Goal: Share content: Share content

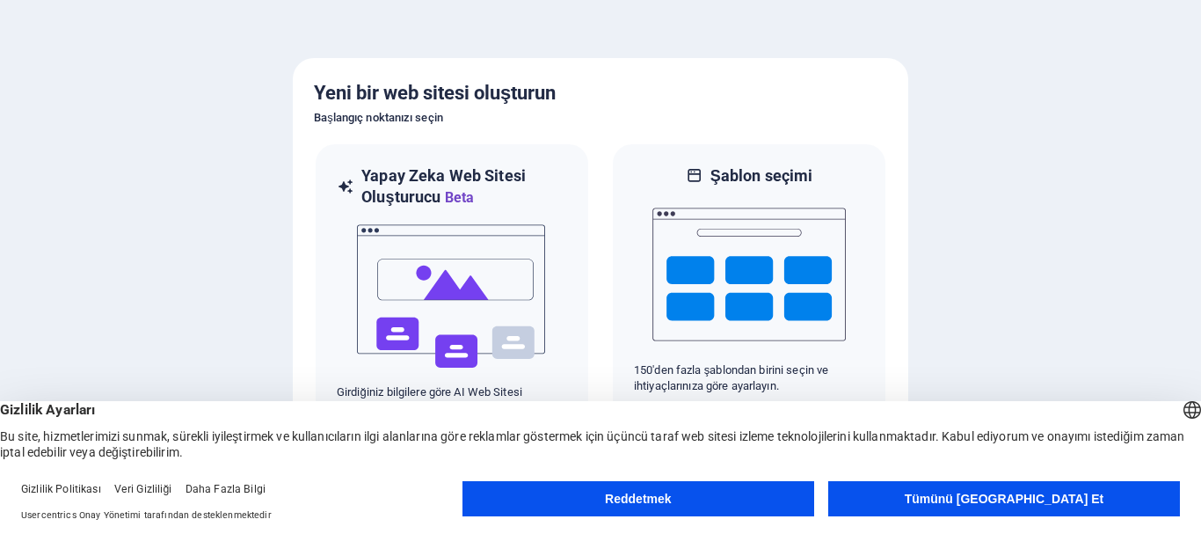
click at [928, 506] on button "Tümünü Kabul Et" at bounding box center [1004, 498] width 352 height 35
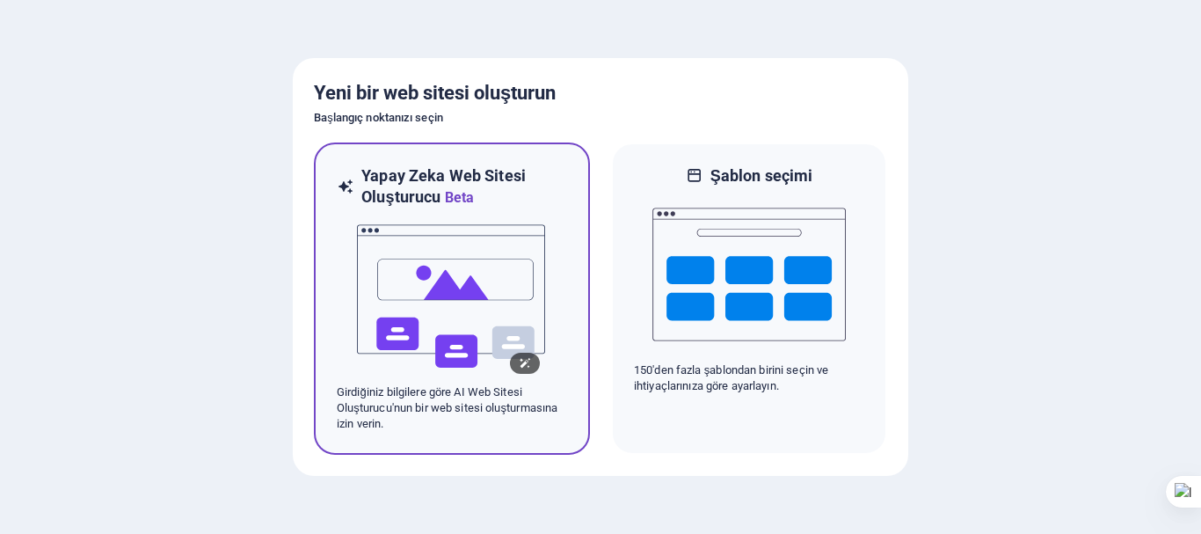
click at [468, 298] on img at bounding box center [451, 296] width 193 height 176
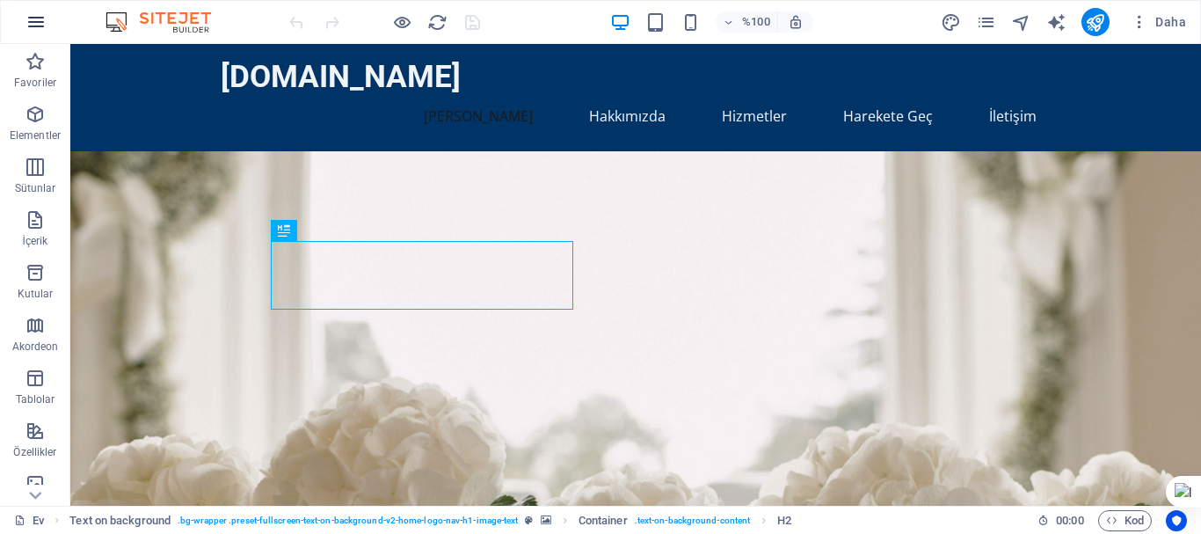
click at [39, 23] on icon "button" at bounding box center [35, 21] width 21 height 21
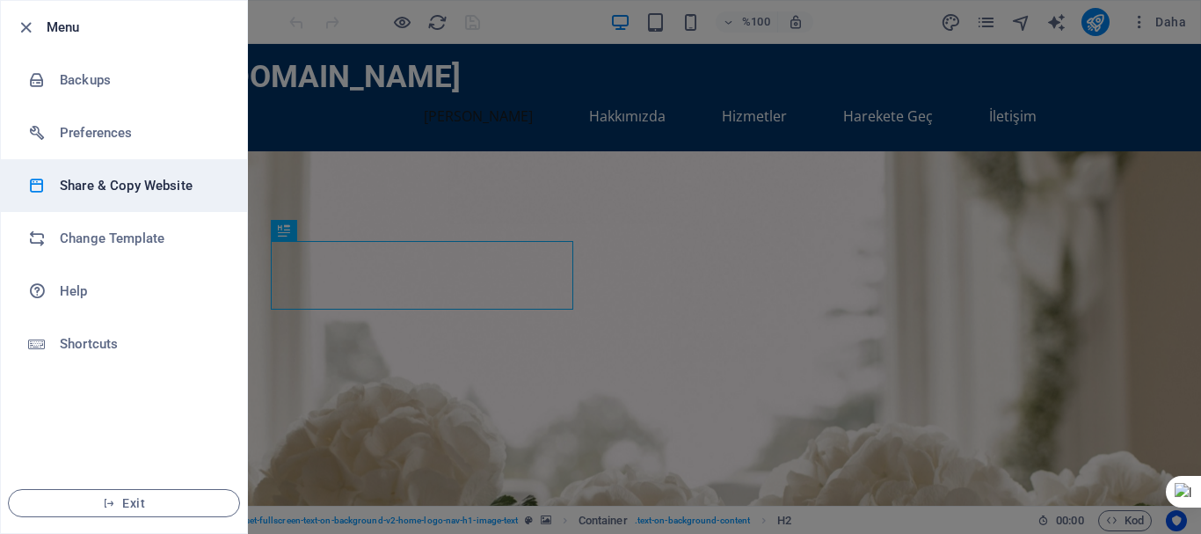
click at [108, 201] on li "Share & Copy Website" at bounding box center [124, 185] width 246 height 53
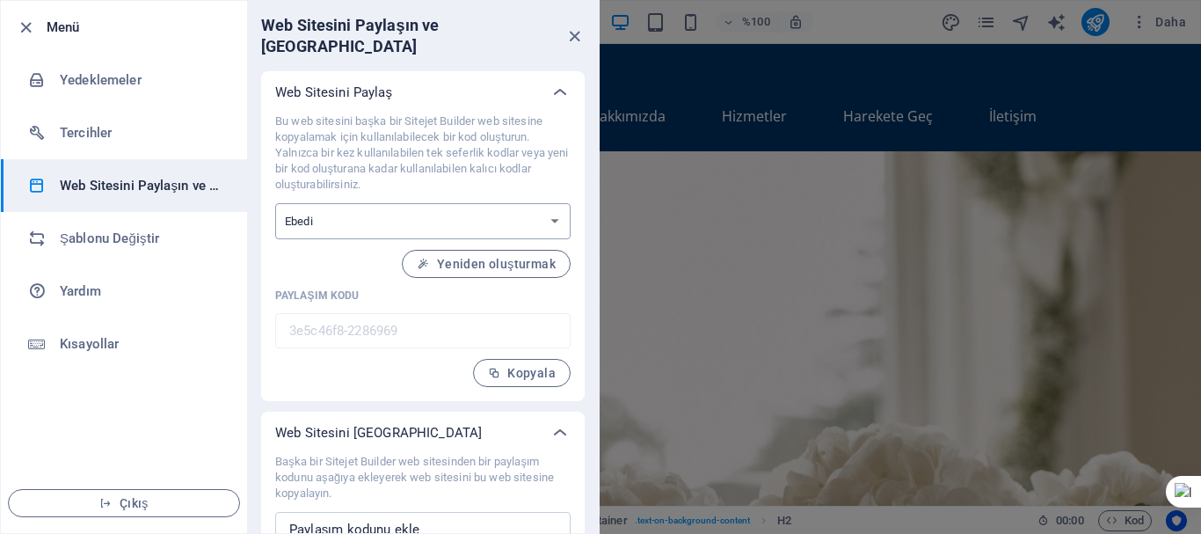
click at [453, 203] on select "Bir kerelik Ebedi" at bounding box center [422, 221] width 295 height 36
select select "onetime"
click at [275, 203] on select "Bir kerelik Ebedi" at bounding box center [422, 221] width 295 height 36
click at [579, 26] on icon "kapalı" at bounding box center [574, 36] width 20 height 20
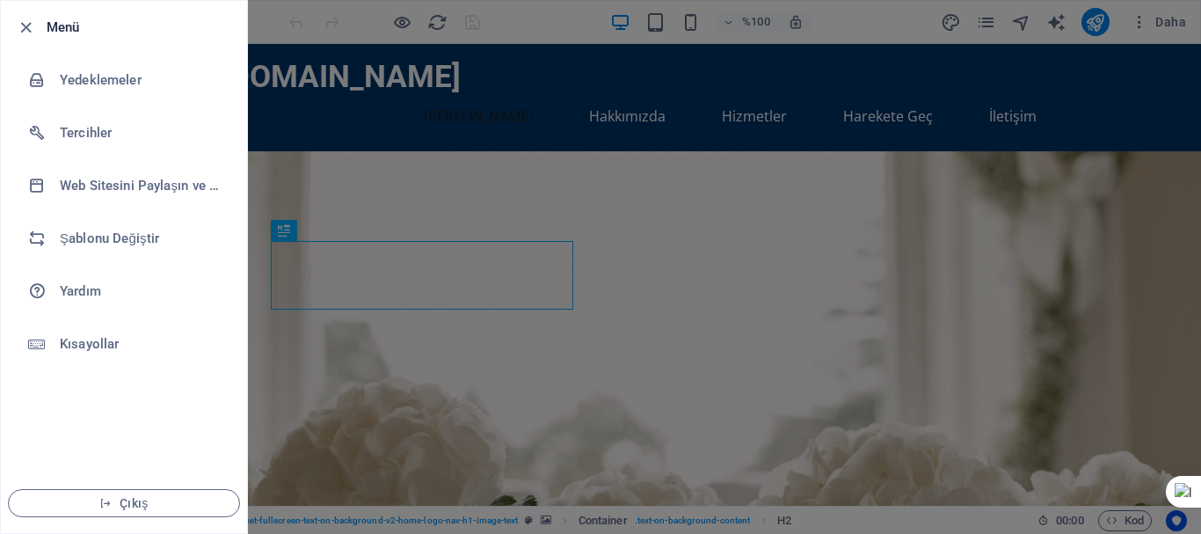
click at [489, 120] on div at bounding box center [600, 267] width 1201 height 534
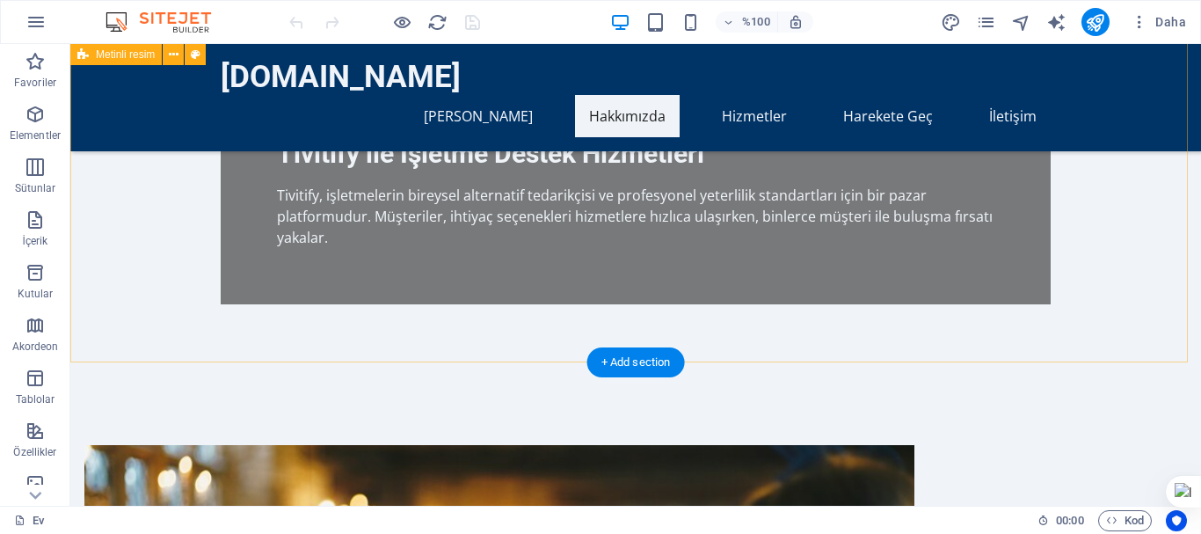
scroll to position [527, 0]
